Goal: Task Accomplishment & Management: Use online tool/utility

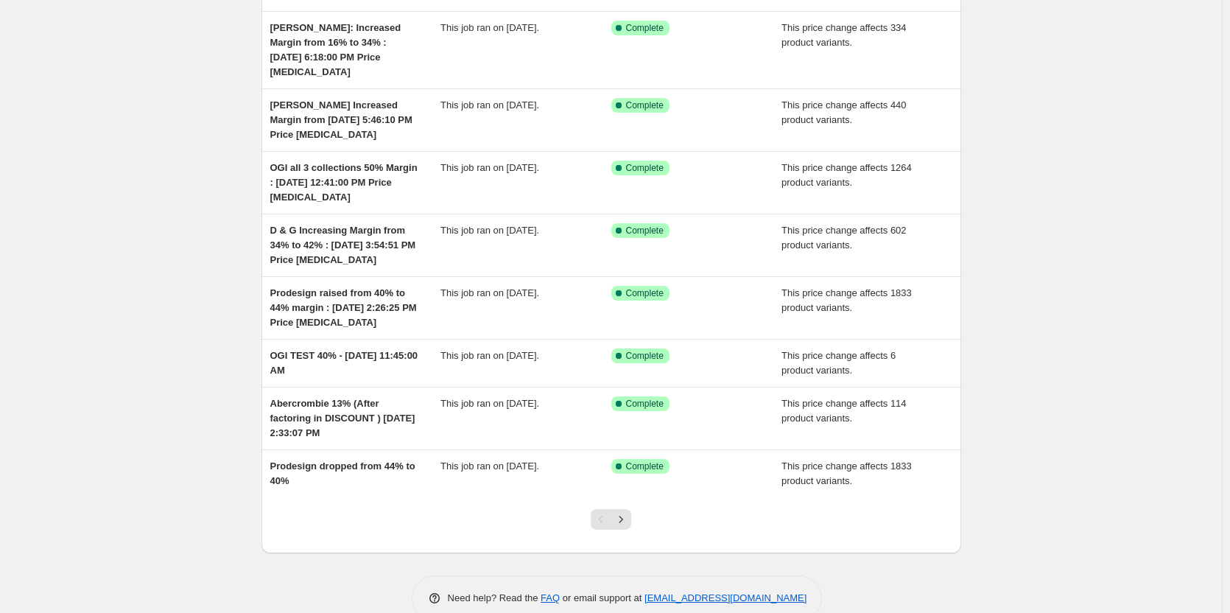
scroll to position [264, 0]
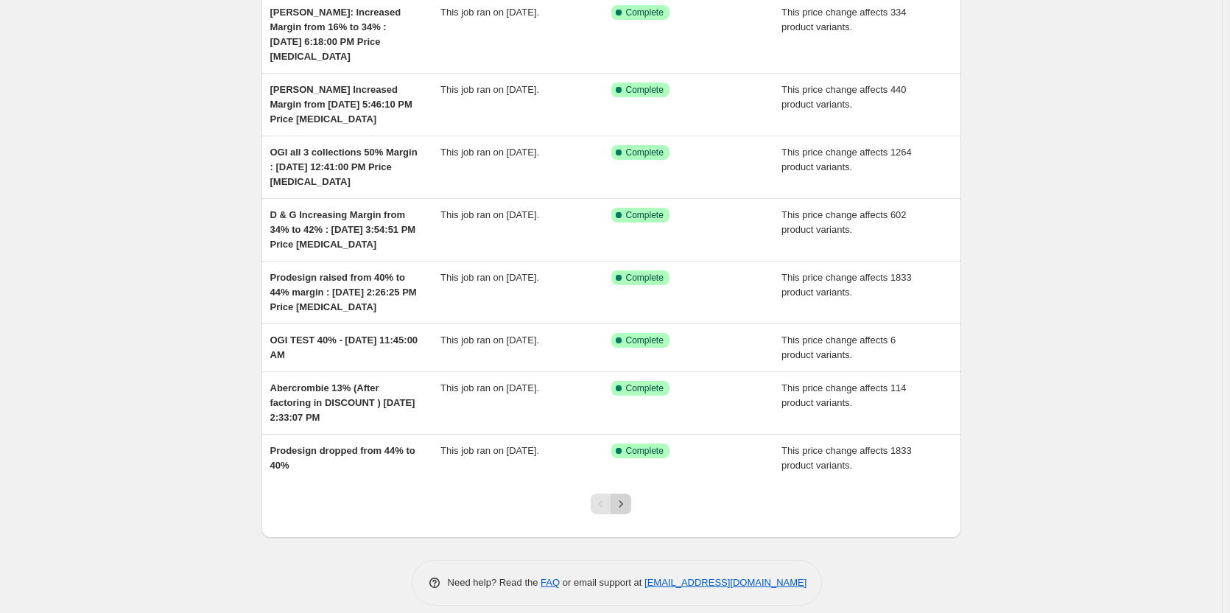
click at [622, 496] on icon "Next" at bounding box center [621, 503] width 15 height 15
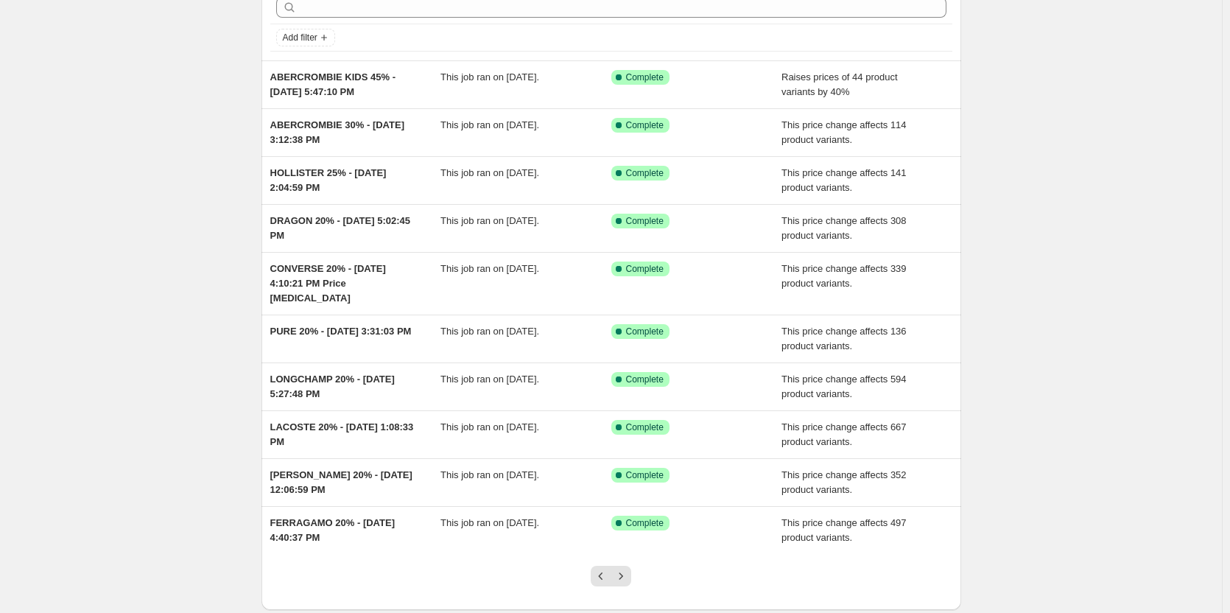
scroll to position [146, 0]
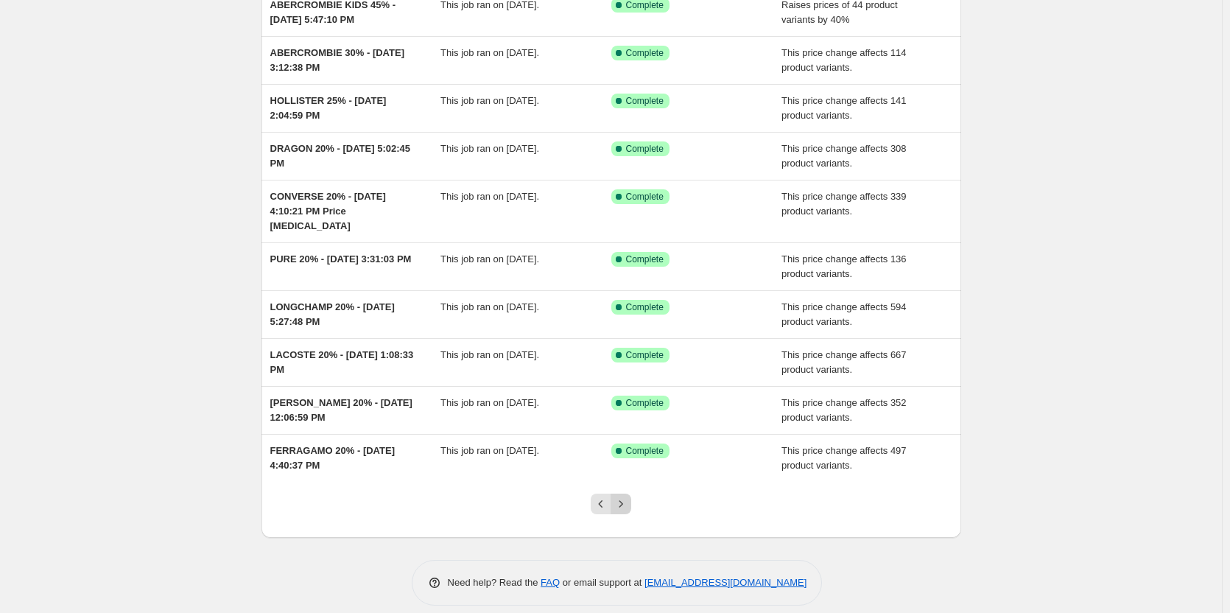
click at [626, 496] on icon "Next" at bounding box center [621, 503] width 15 height 15
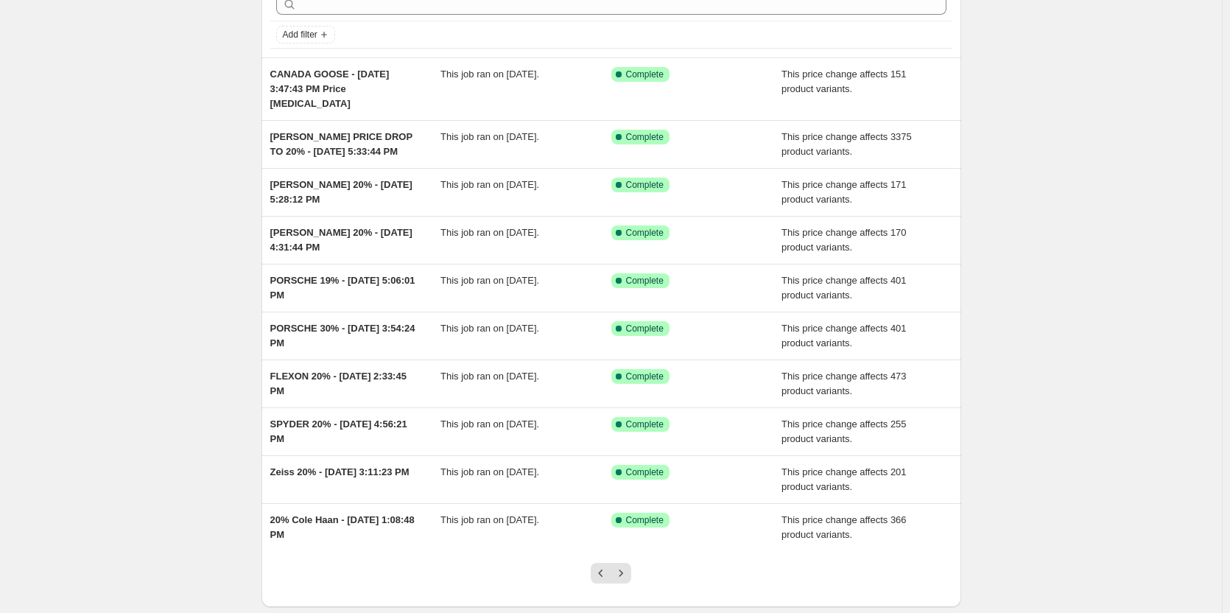
scroll to position [0, 0]
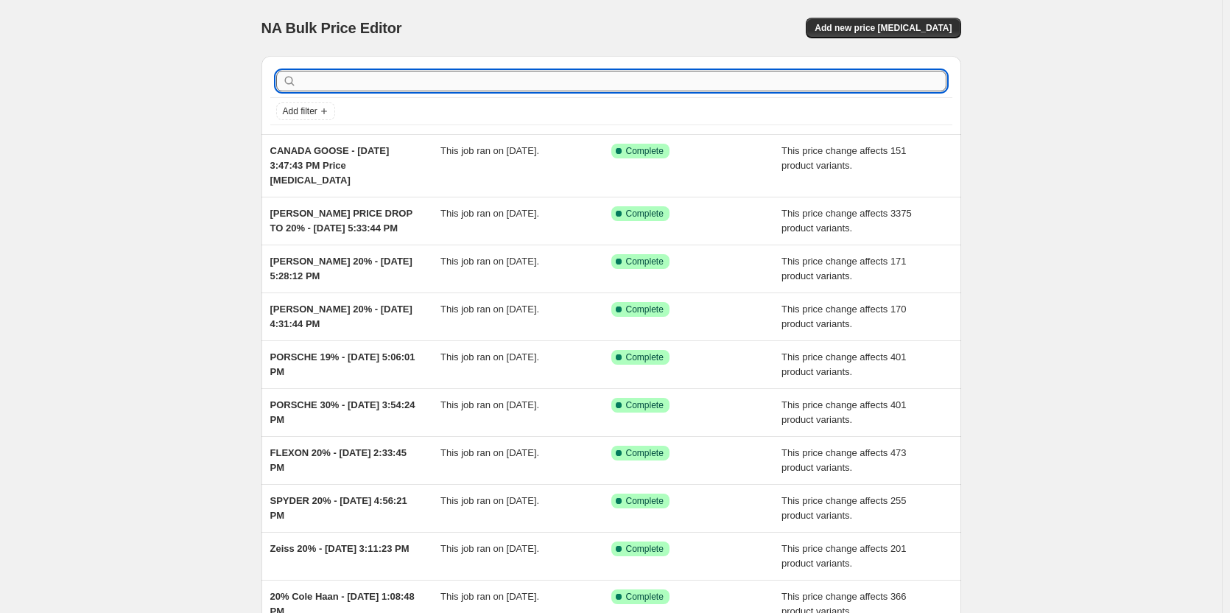
click at [356, 80] on input "text" at bounding box center [623, 81] width 647 height 21
type input "saint"
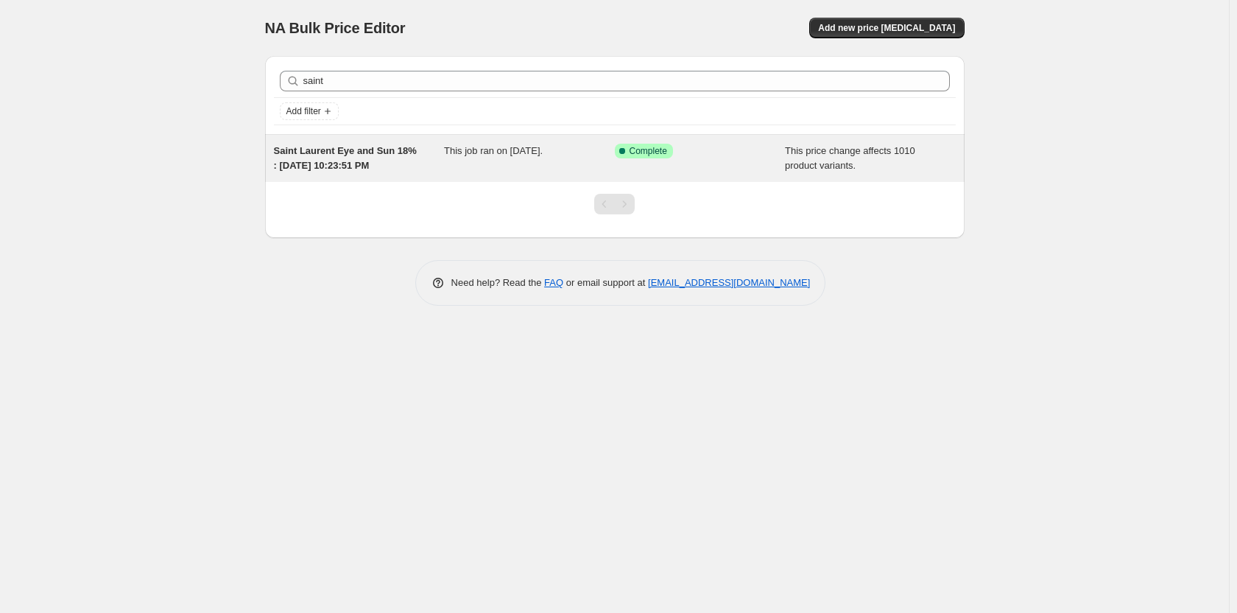
click at [363, 159] on span "Saint Laurent Eye and Sun 18% : [DATE] 10:23:51 PM" at bounding box center [345, 158] width 143 height 26
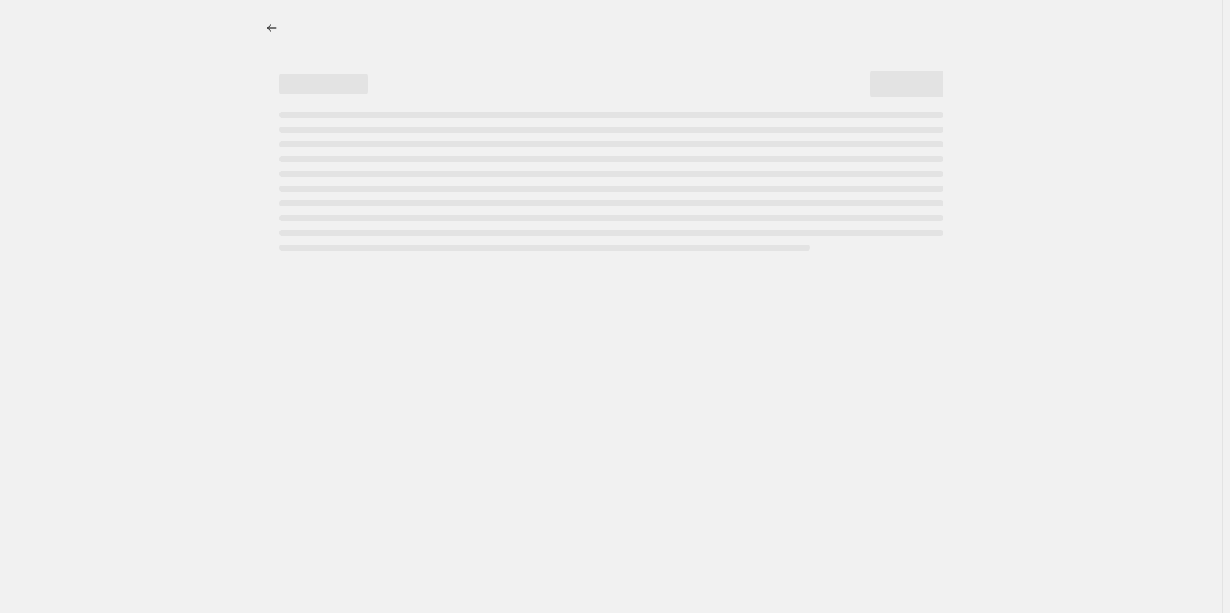
select select "margin"
select select "no_change"
select select "vendor"
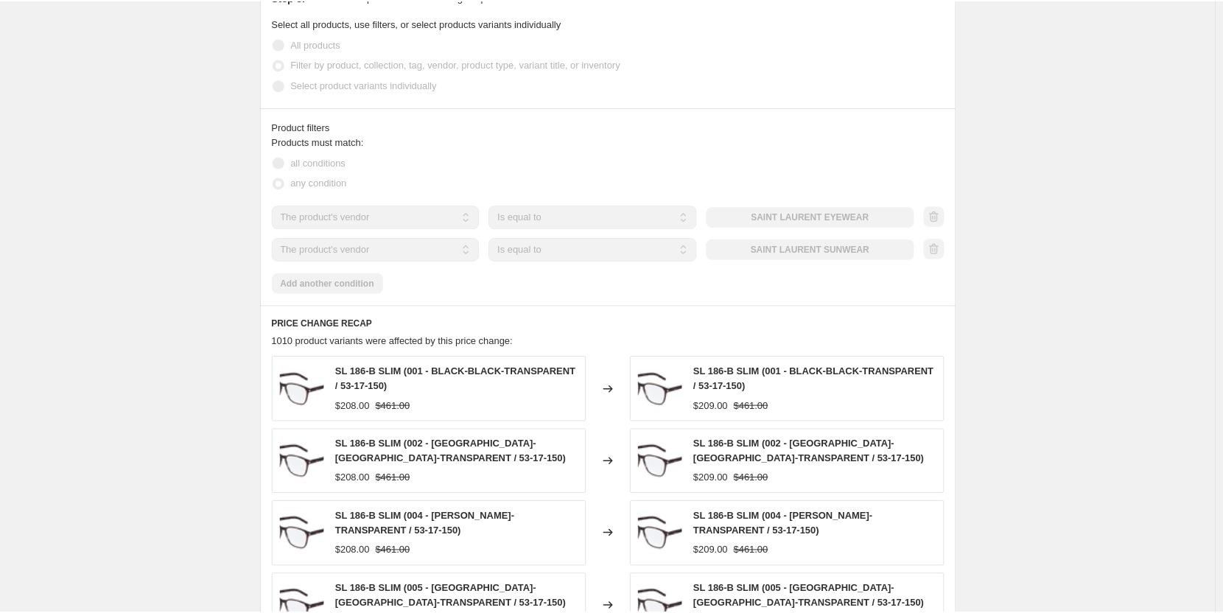
scroll to position [884, 0]
